Goal: Transaction & Acquisition: Book appointment/travel/reservation

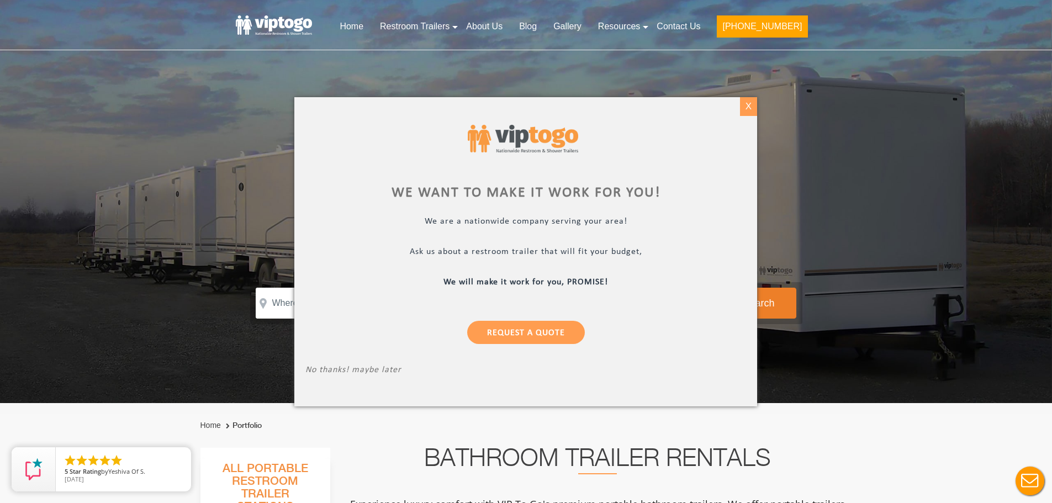
click at [744, 105] on div "X" at bounding box center [748, 106] width 17 height 19
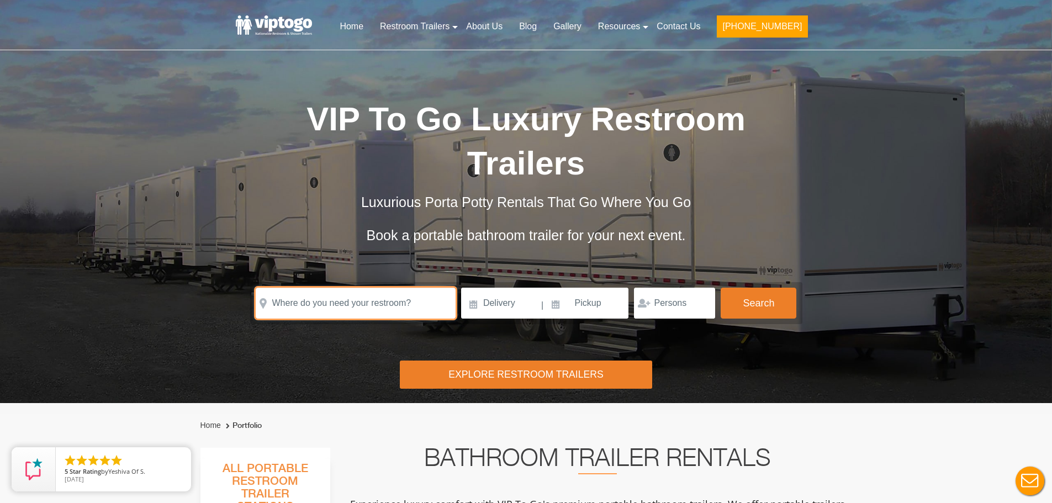
click at [357, 303] on input "text" at bounding box center [356, 303] width 200 height 31
click at [383, 300] on input "text" at bounding box center [356, 303] width 200 height 31
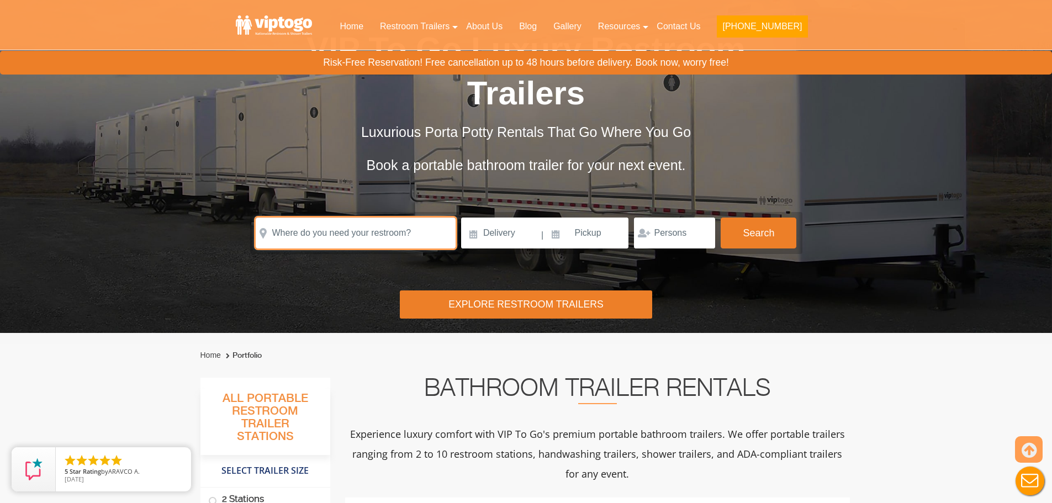
scroll to position [110, 0]
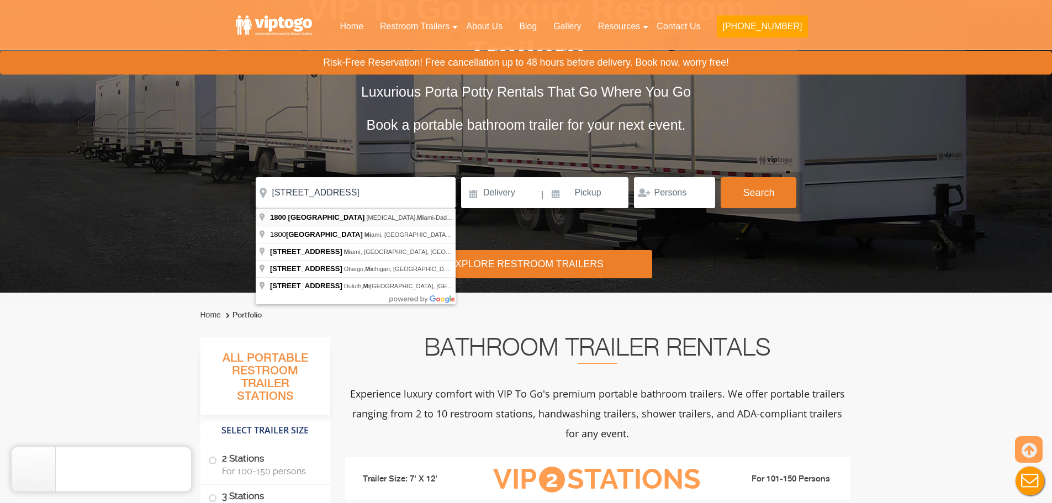
type input "1800 NW 108th Ave, Doral, Miami-Dade, FL, USA"
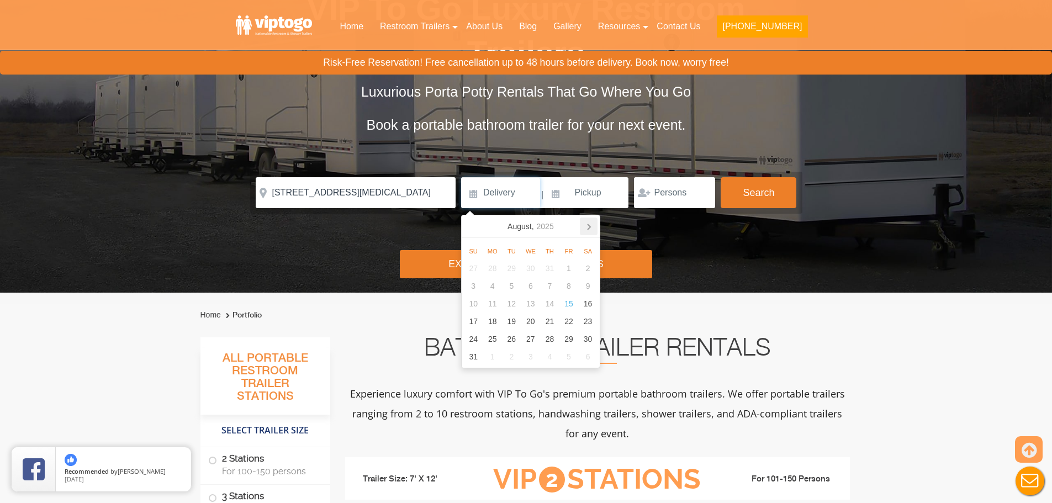
click at [590, 233] on icon at bounding box center [589, 227] width 18 height 18
click at [496, 305] on div "15" at bounding box center [492, 304] width 19 height 18
type input "[DATE]"
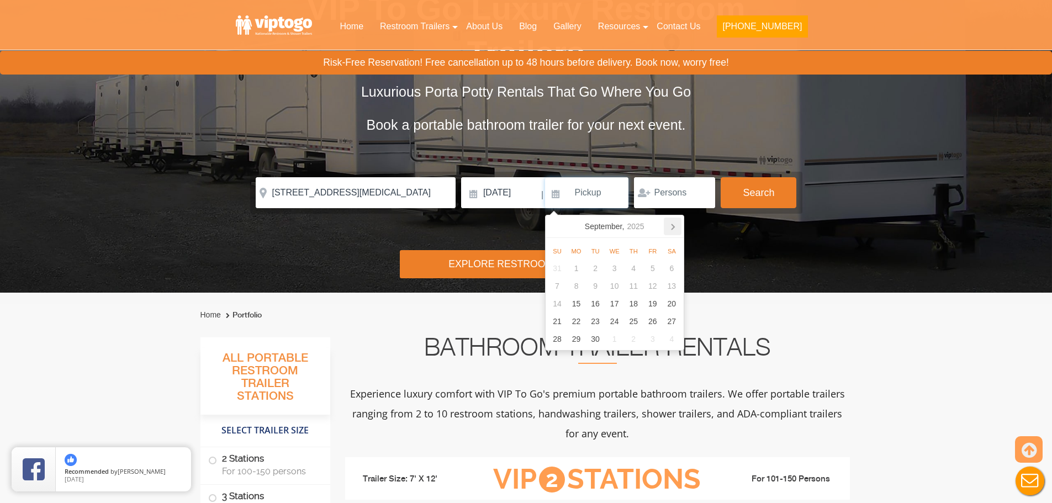
click at [674, 231] on icon at bounding box center [673, 227] width 18 height 18
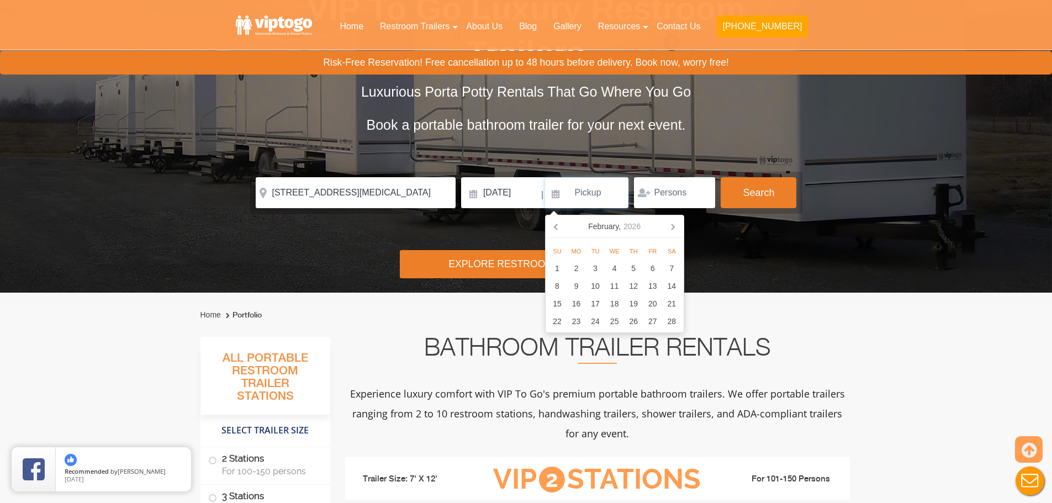
click at [674, 231] on icon at bounding box center [673, 227] width 18 height 18
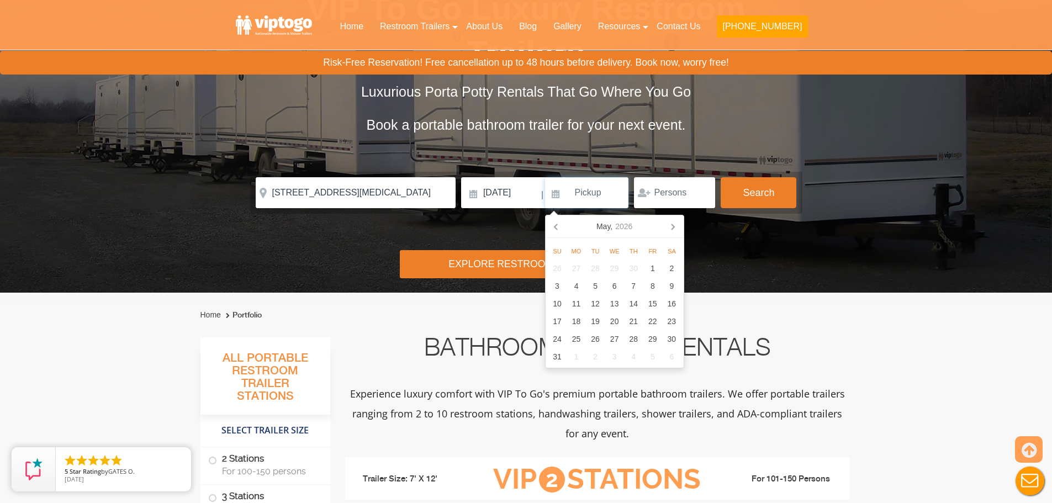
click at [674, 231] on icon at bounding box center [673, 227] width 18 height 18
click at [558, 229] on icon at bounding box center [557, 227] width 18 height 18
click at [573, 303] on div "16" at bounding box center [576, 304] width 19 height 18
type input "03/16/2026"
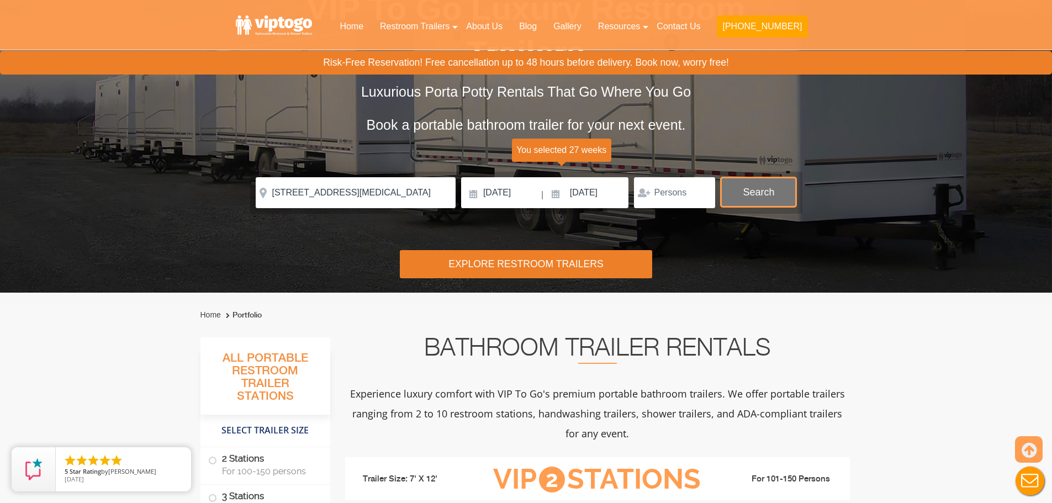
click at [754, 197] on button "Search" at bounding box center [759, 192] width 76 height 30
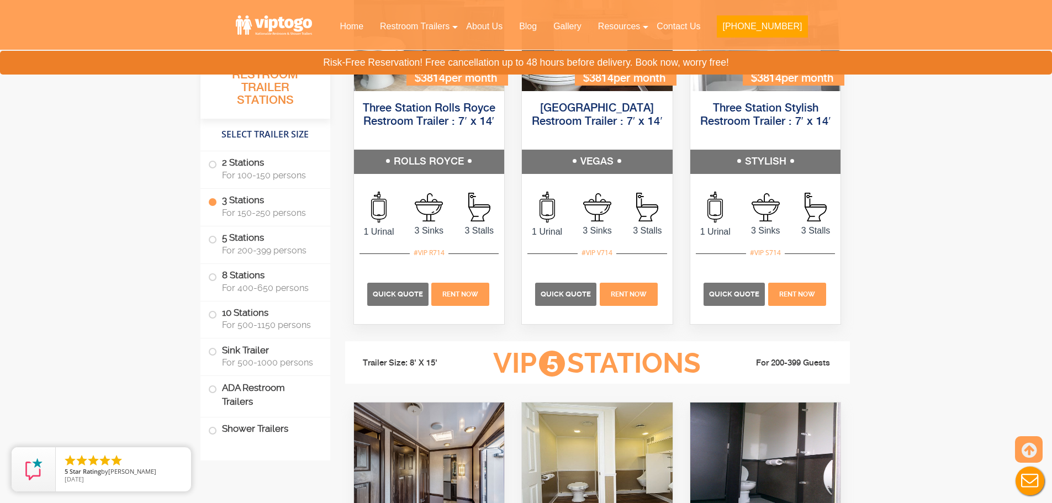
scroll to position [1552, 0]
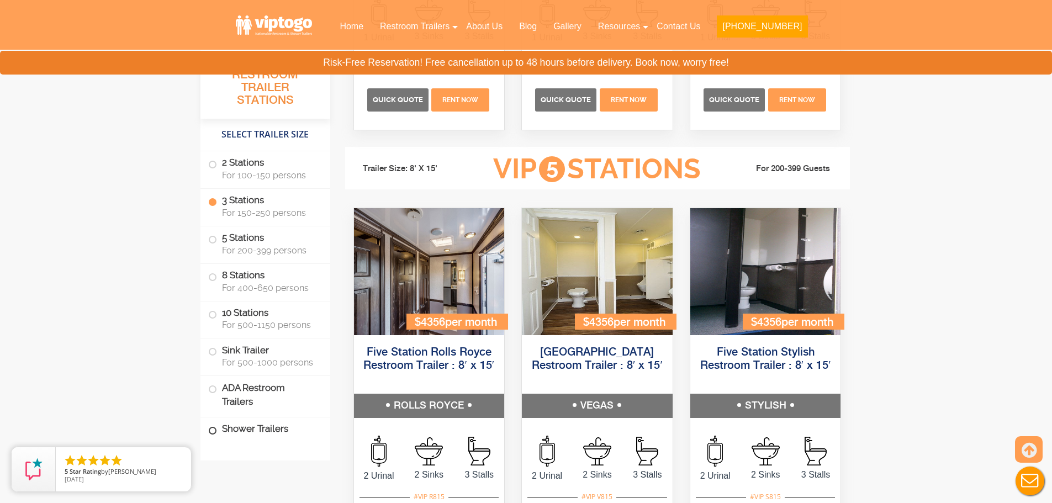
click at [260, 435] on label "Shower Trailers" at bounding box center [265, 429] width 114 height 24
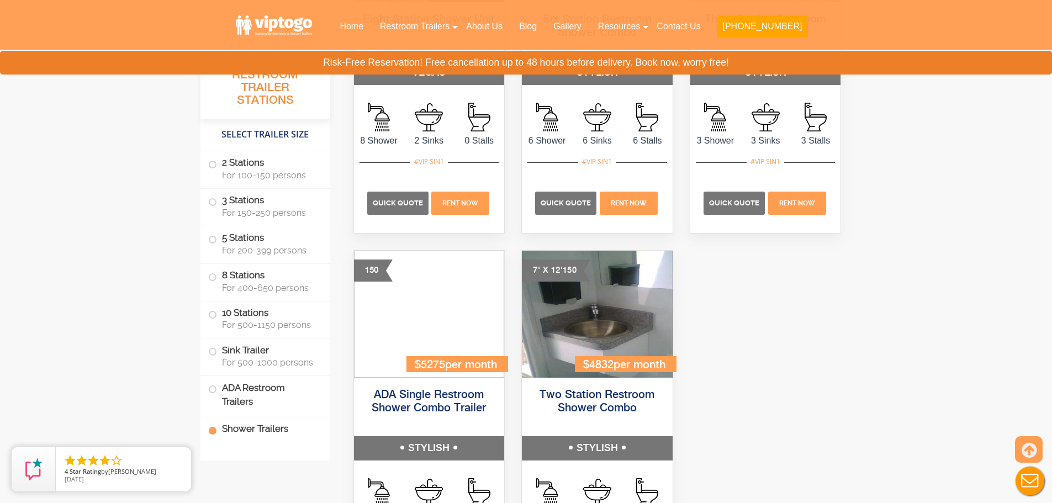
scroll to position [4997, 0]
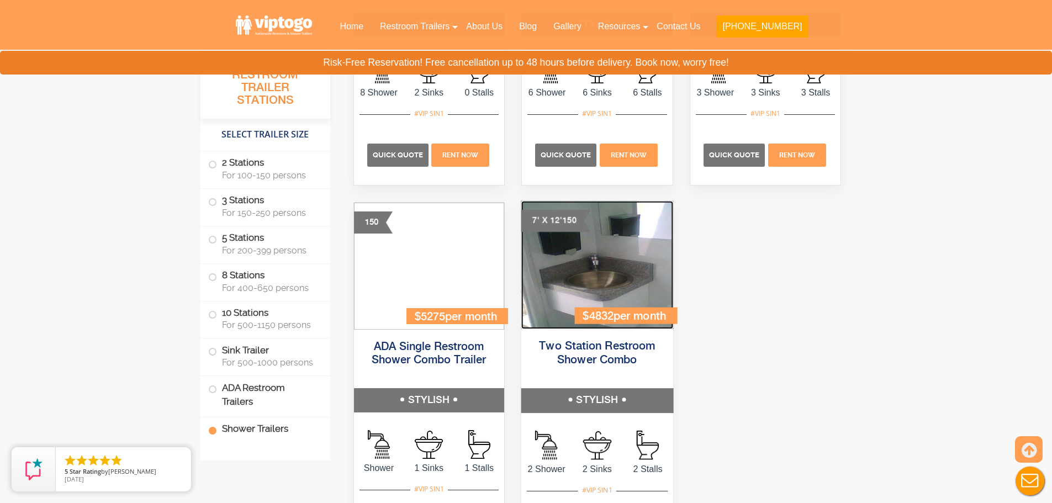
click at [605, 281] on img at bounding box center [597, 265] width 152 height 128
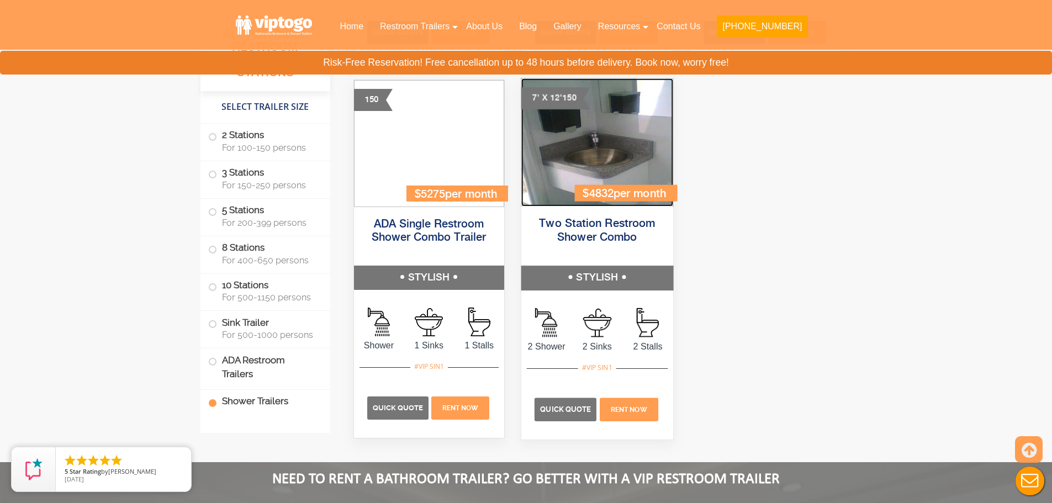
scroll to position [5163, 0]
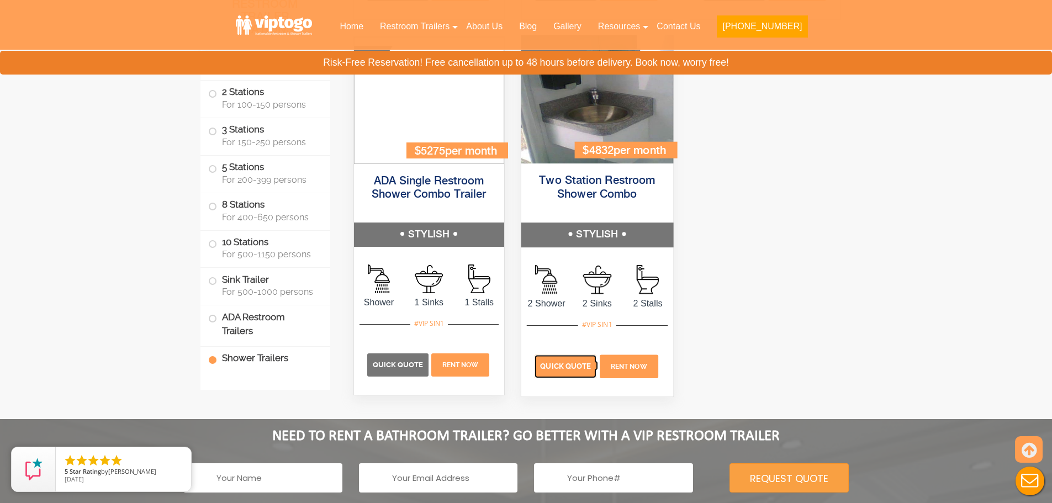
click at [555, 367] on span "Quick Quote" at bounding box center [565, 366] width 51 height 8
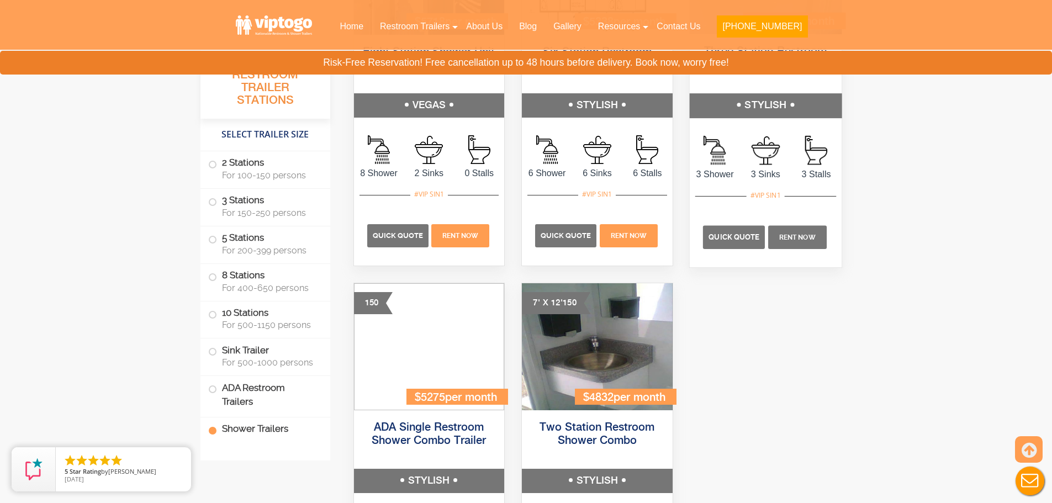
scroll to position [4776, 0]
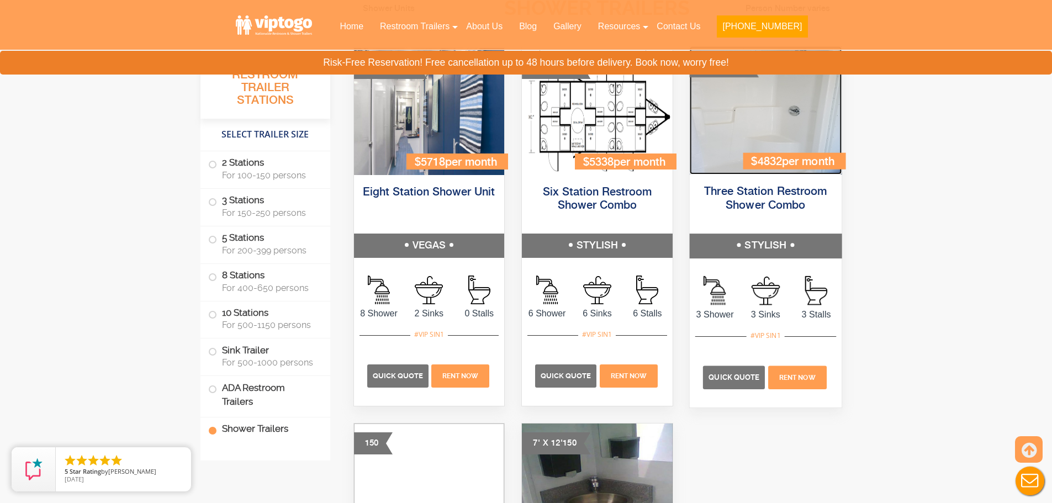
click at [774, 140] on img at bounding box center [765, 110] width 152 height 128
click at [726, 372] on p "Quick Quote" at bounding box center [734, 377] width 62 height 23
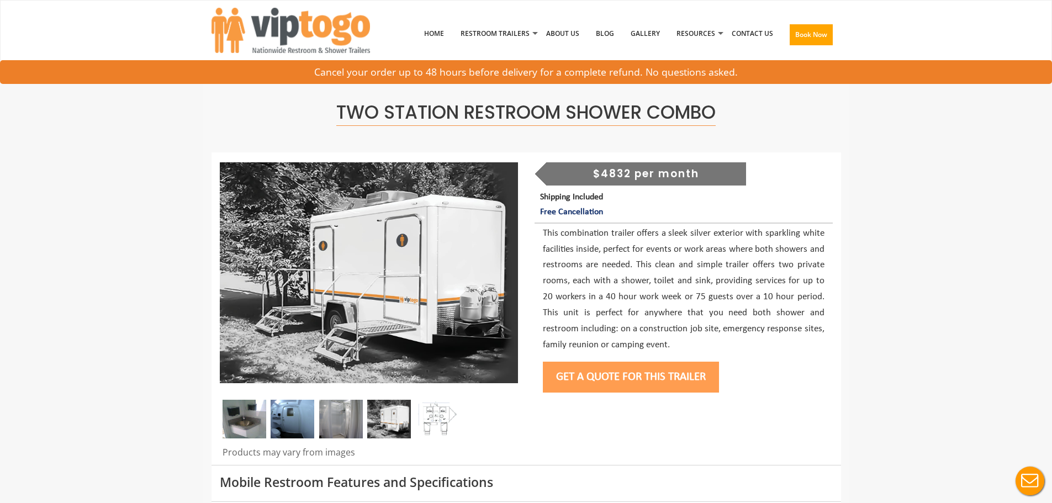
click at [607, 371] on button "Get a Quote for this Trailer" at bounding box center [631, 377] width 176 height 31
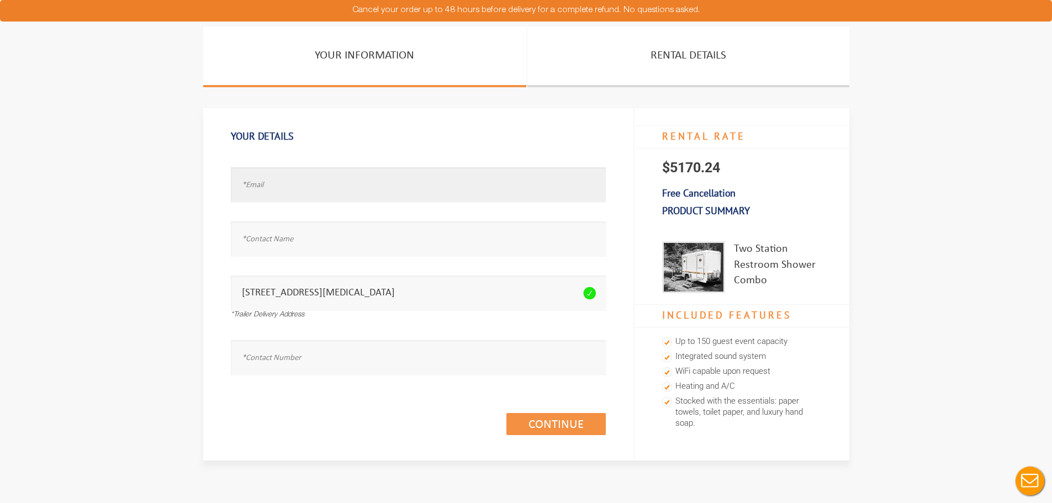
click at [368, 185] on input "text" at bounding box center [418, 184] width 375 height 35
type input "michelleo@johntogo.com"
type input "michelle"
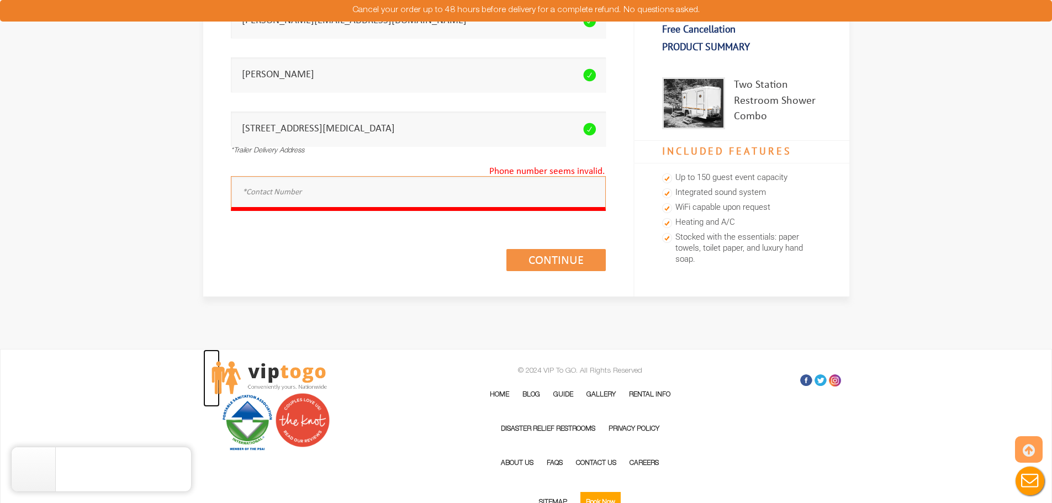
scroll to position [186, 0]
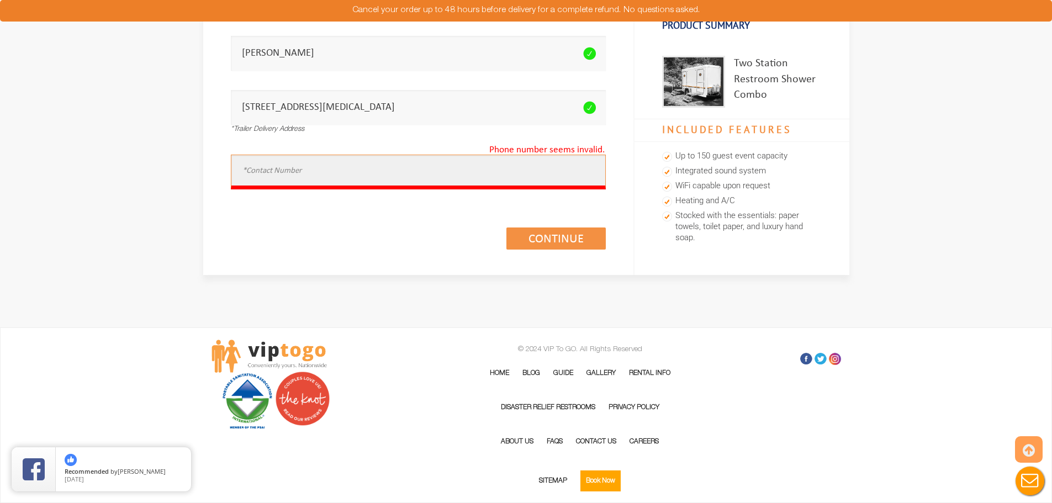
click at [341, 176] on input "text" at bounding box center [418, 172] width 375 height 35
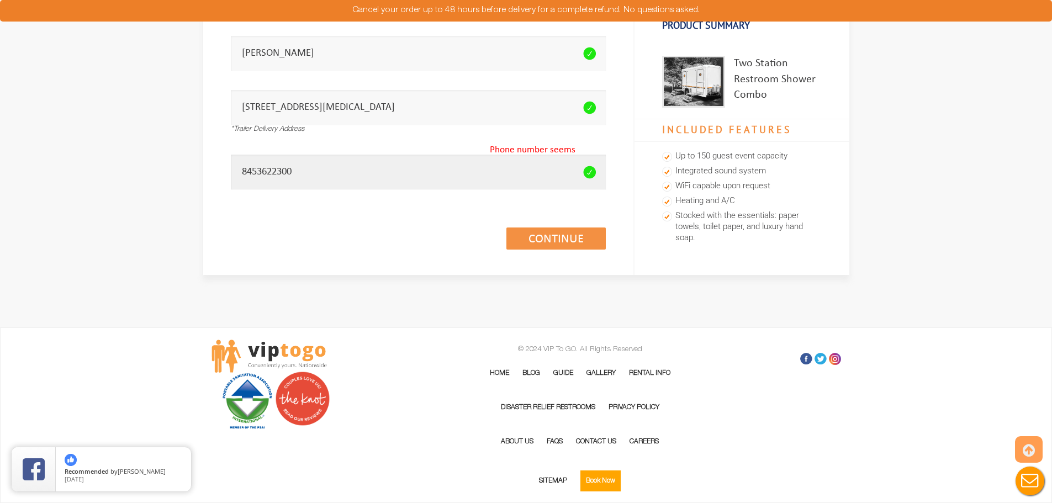
type input "8453622300"
click at [540, 234] on link "Continue (1/3)" at bounding box center [555, 239] width 99 height 22
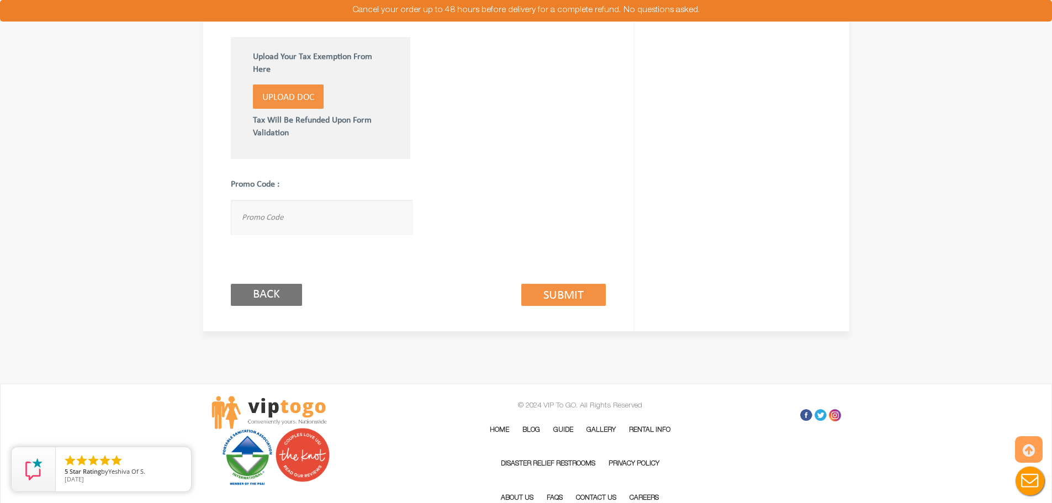
scroll to position [606, 0]
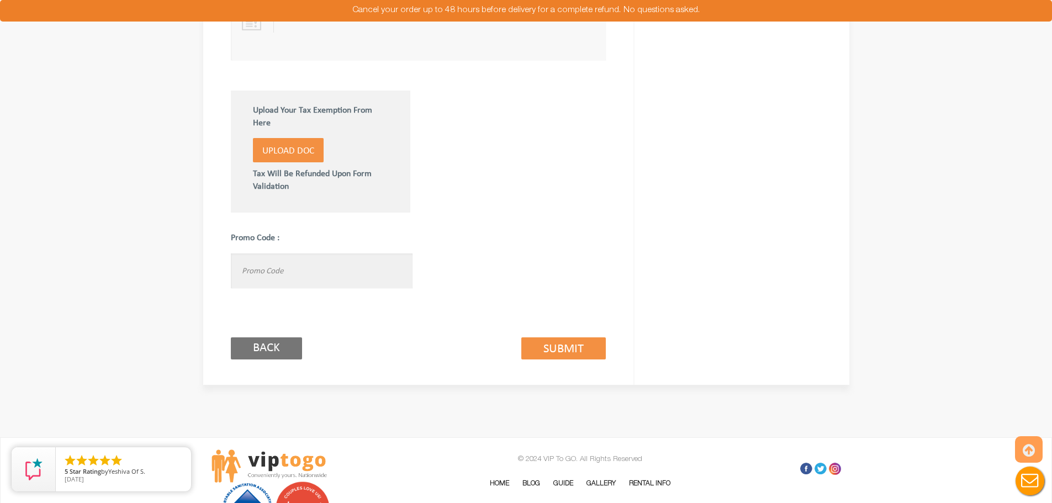
click at [300, 279] on input "text" at bounding box center [322, 270] width 182 height 35
type input "viptogo10"
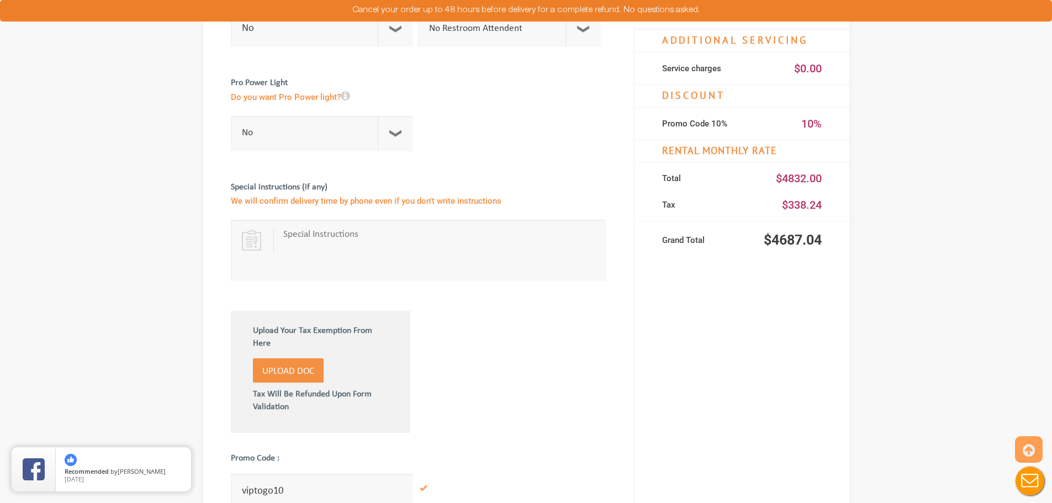
scroll to position [385, 0]
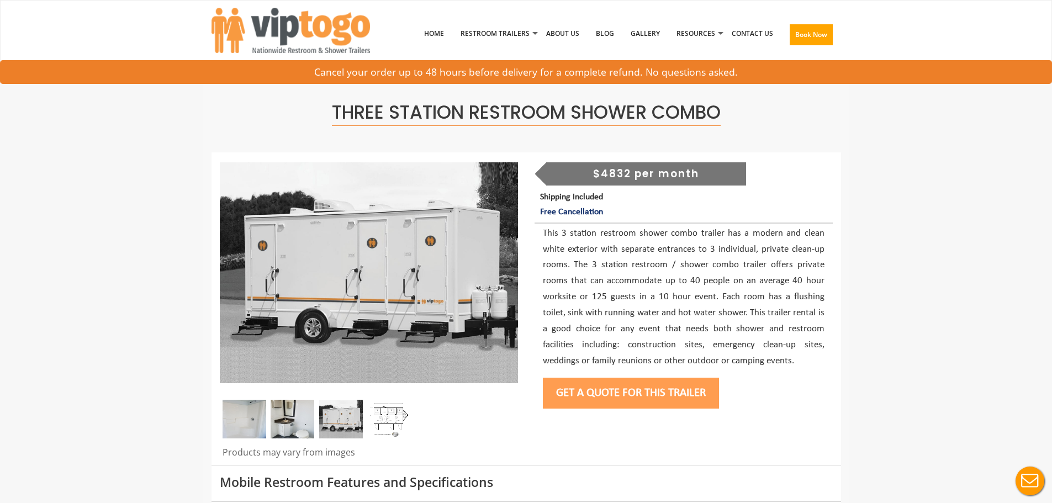
click at [662, 383] on button "Get a Quote for this Trailer" at bounding box center [631, 393] width 176 height 31
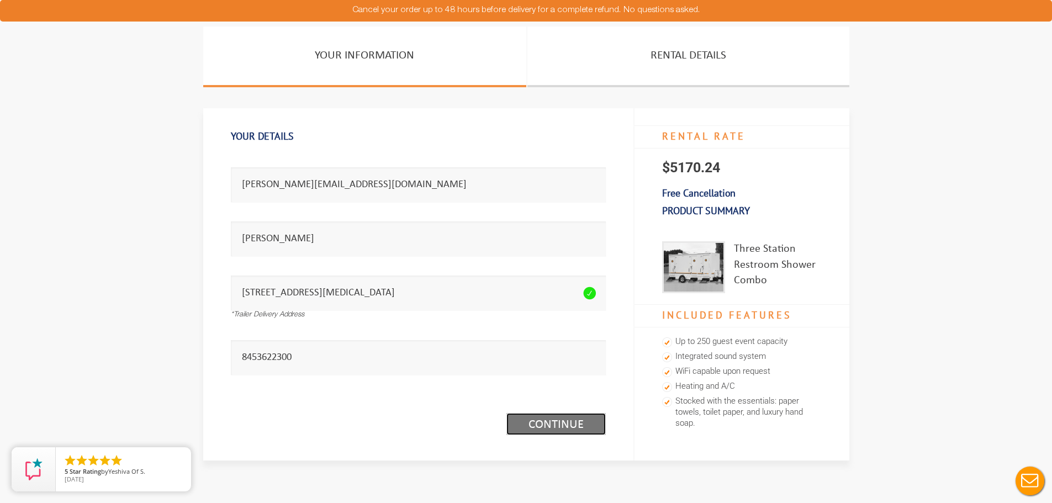
click at [558, 418] on link "Continue (1/3)" at bounding box center [555, 424] width 99 height 22
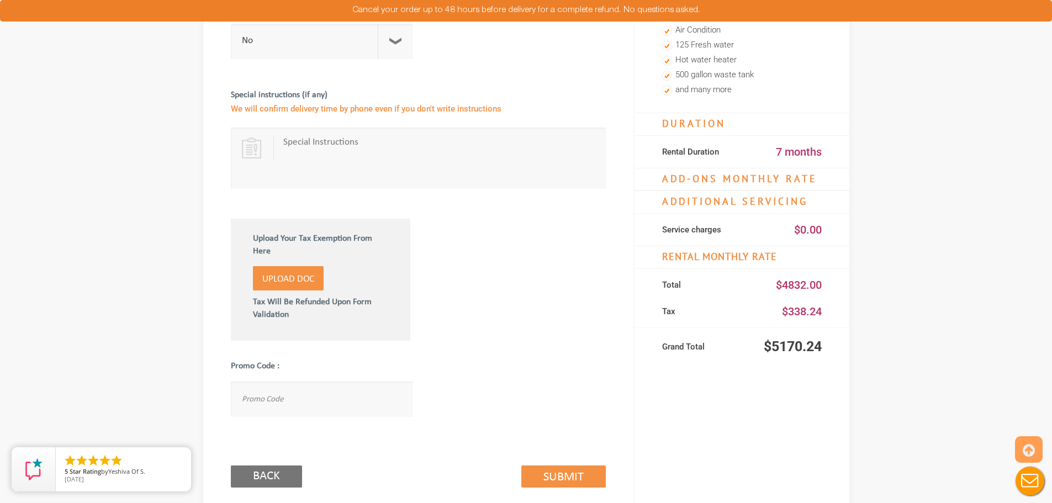
scroll to position [552, 0]
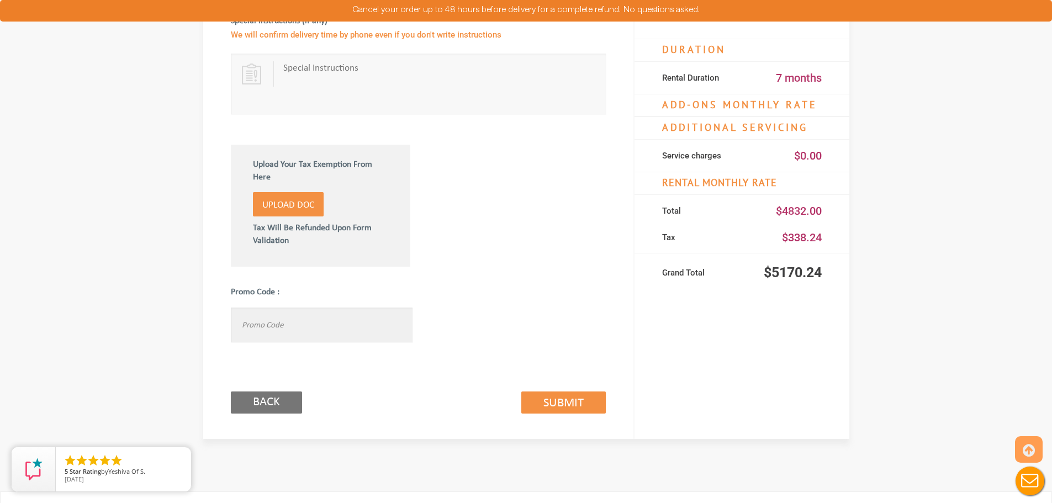
click at [357, 321] on input "text" at bounding box center [322, 325] width 182 height 35
type input "viptogo10"
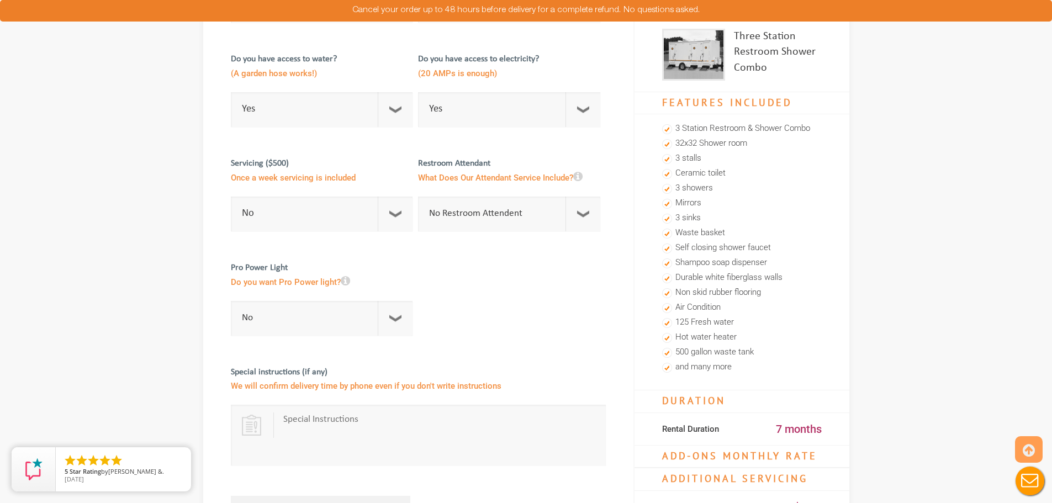
scroll to position [0, 0]
